Goal: Task Accomplishment & Management: Manage account settings

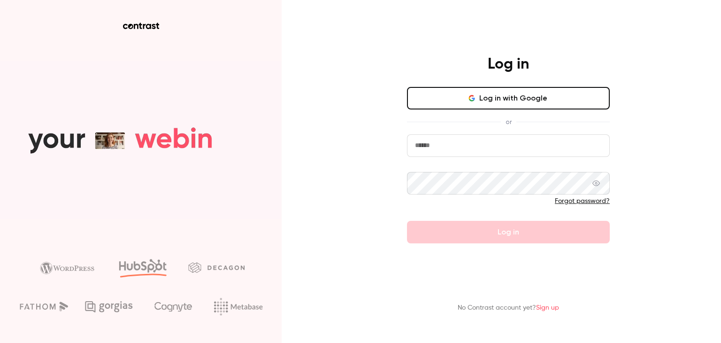
click at [469, 149] on input "email" at bounding box center [508, 145] width 203 height 23
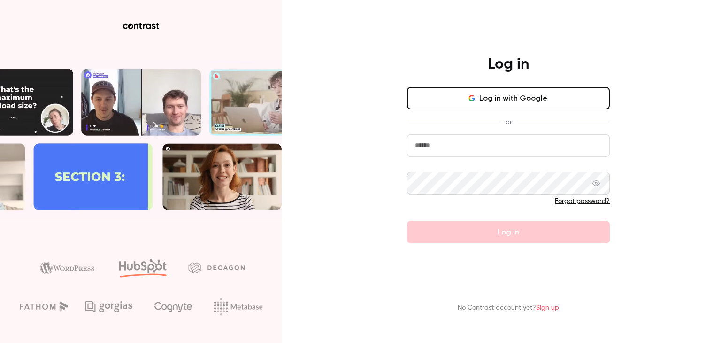
type input "**********"
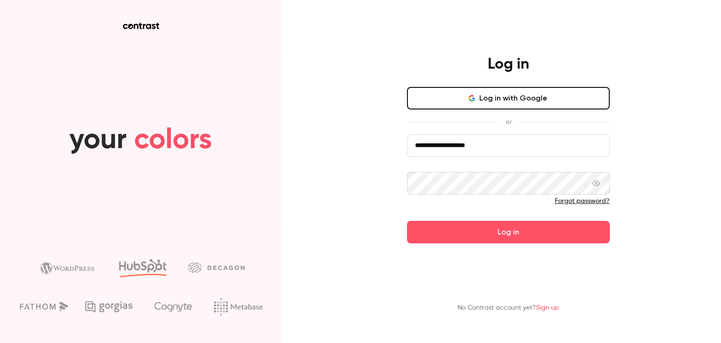
click at [595, 185] on icon at bounding box center [596, 183] width 8 height 8
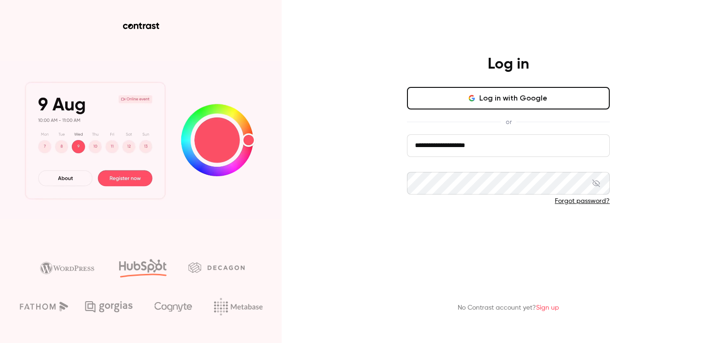
click at [498, 232] on button "Log in" at bounding box center [508, 232] width 203 height 23
